Goal: Transaction & Acquisition: Purchase product/service

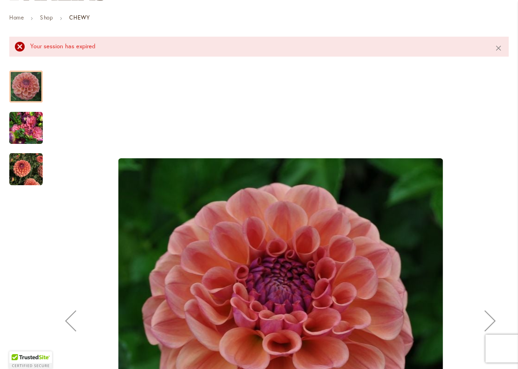
scroll to position [146, 0]
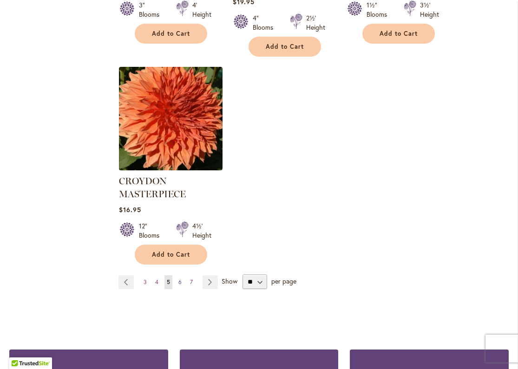
scroll to position [1215, 0]
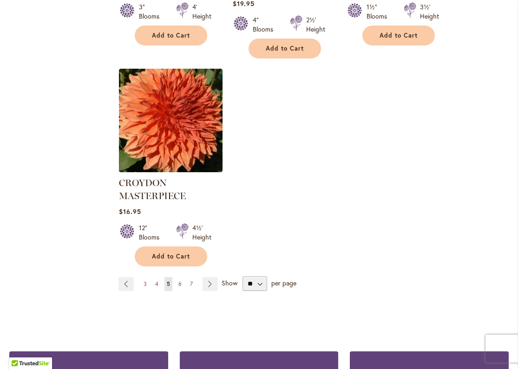
click at [181, 281] on span "6" at bounding box center [179, 284] width 3 height 7
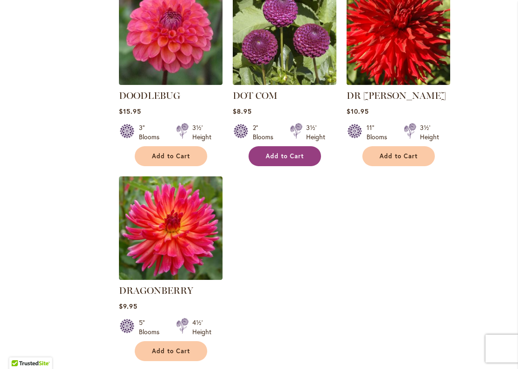
scroll to position [1079, 0]
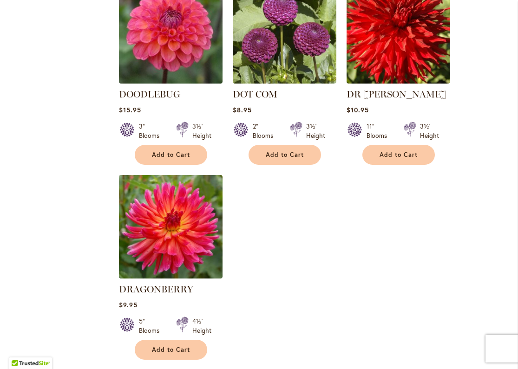
click at [176, 346] on span "Add to Cart" at bounding box center [171, 350] width 38 height 8
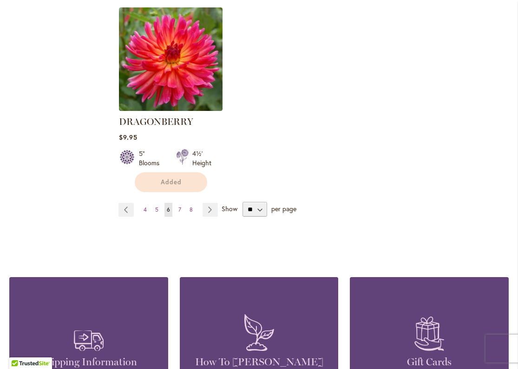
scroll to position [1253, 0]
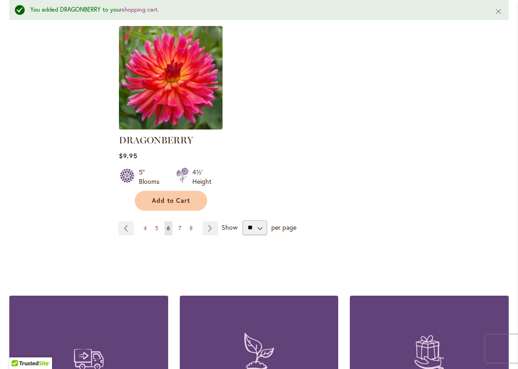
click at [181, 225] on span "7" at bounding box center [179, 228] width 3 height 7
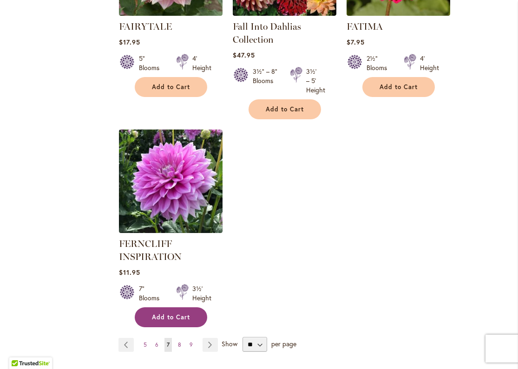
scroll to position [0, 1]
click at [161, 315] on span "Add to Cart" at bounding box center [171, 318] width 38 height 8
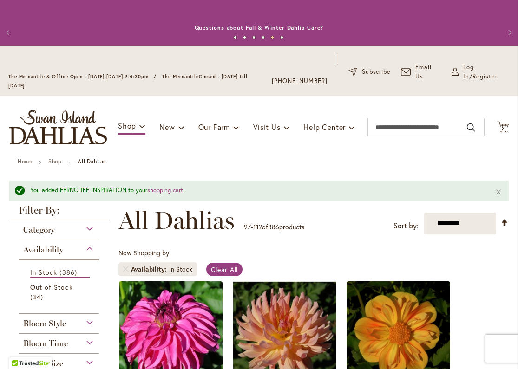
scroll to position [0, 0]
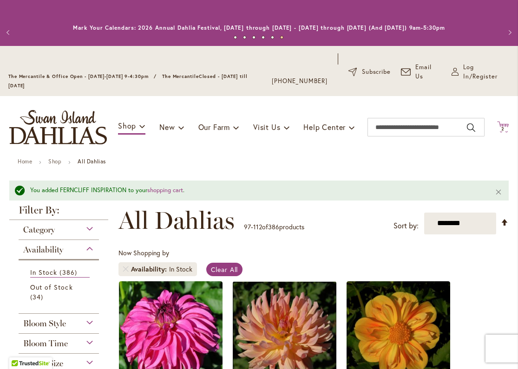
click at [503, 128] on span "2" at bounding box center [502, 129] width 3 height 6
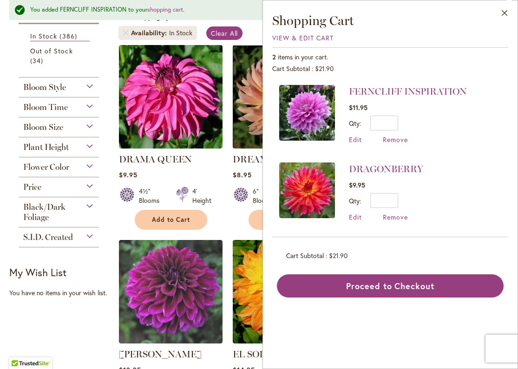
scroll to position [0, 1]
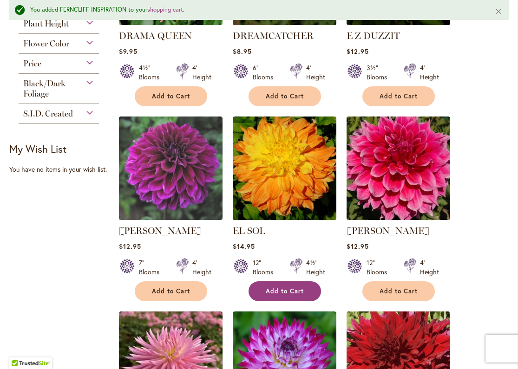
click at [292, 290] on span "Add to Cart" at bounding box center [285, 291] width 38 height 8
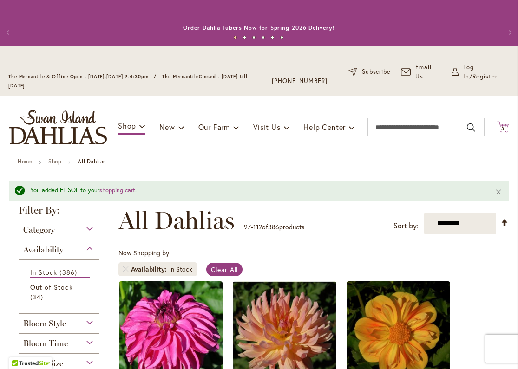
click at [503, 128] on span "3" at bounding box center [502, 129] width 3 height 6
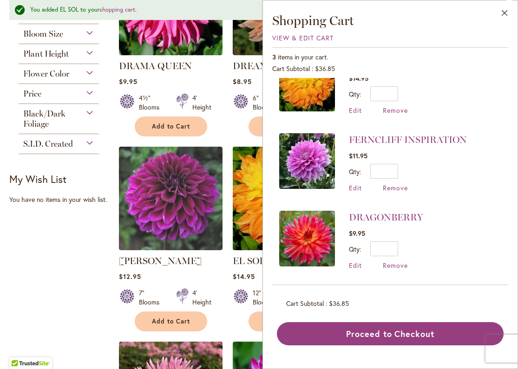
scroll to position [333, 0]
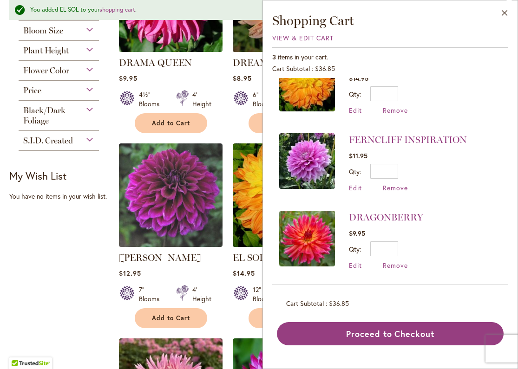
click at [188, 262] on div "EINSTEIN Rating: 95% 4 Reviews $12.95 7" Blooms 4' Height Add to Cart" at bounding box center [171, 287] width 104 height 72
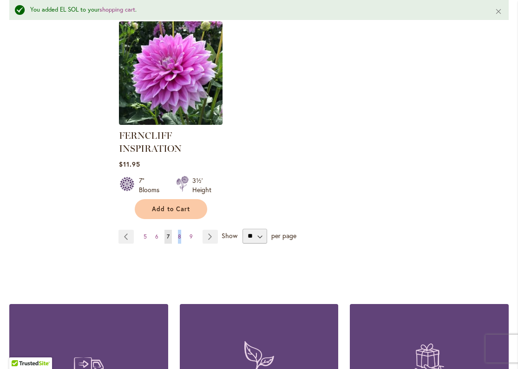
scroll to position [0, 0]
click at [180, 233] on span "8" at bounding box center [179, 236] width 3 height 7
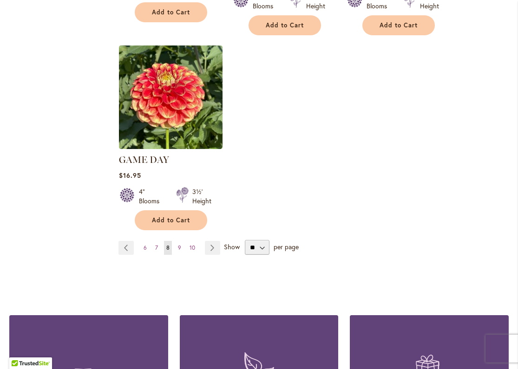
scroll to position [1235, 0]
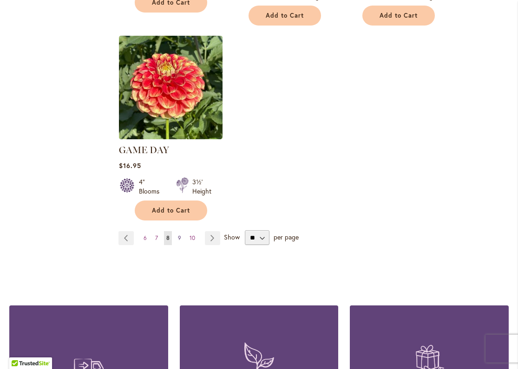
click at [179, 235] on span "9" at bounding box center [179, 238] width 3 height 7
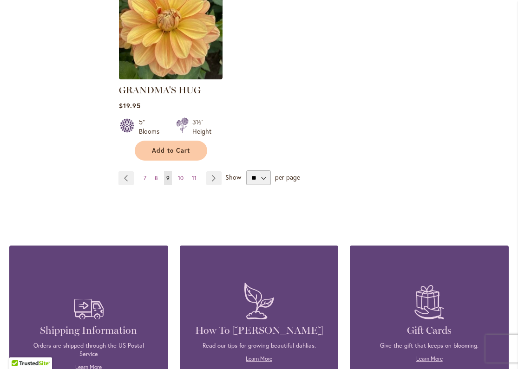
scroll to position [1285, 0]
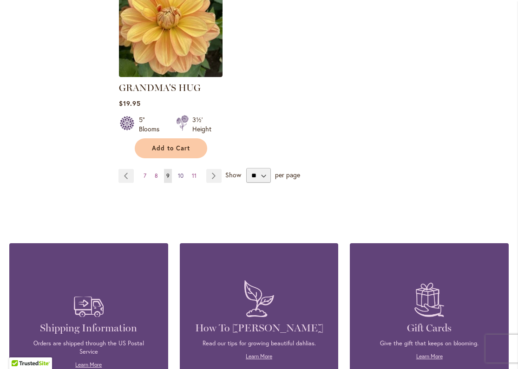
click at [180, 172] on span "10" at bounding box center [181, 175] width 6 height 7
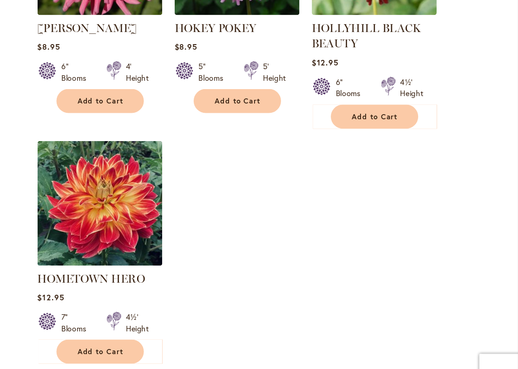
scroll to position [1138, 0]
